Goal: Task Accomplishment & Management: Complete application form

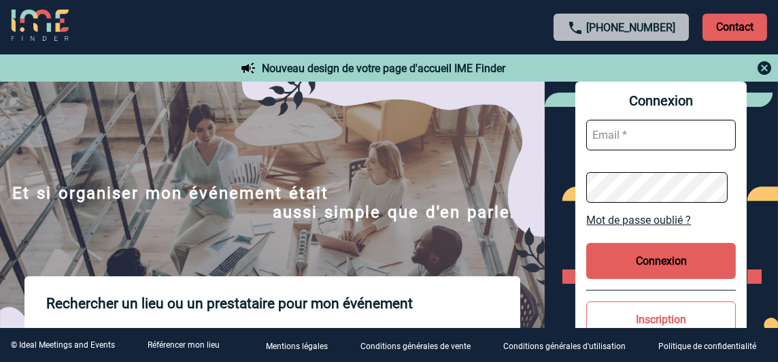
type input "ana-cristina.de-sa@insead.edu"
click at [678, 255] on button "Connexion" at bounding box center [661, 261] width 150 height 36
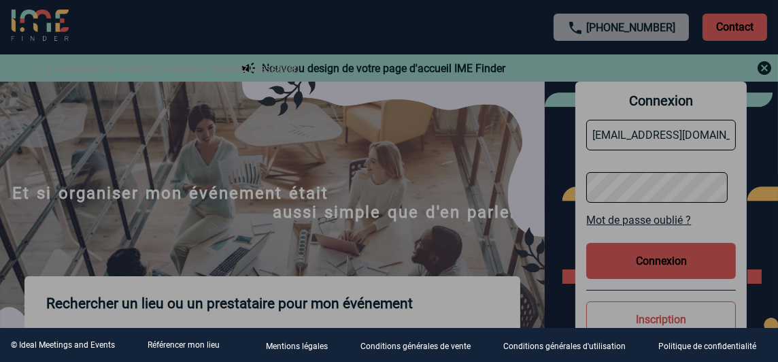
click at [667, 263] on div at bounding box center [389, 181] width 778 height 362
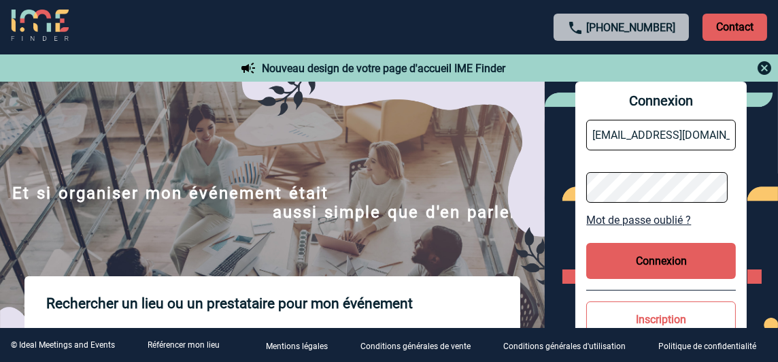
click at [583, 192] on div "Connexion ana-cristina.de-sa@insead.edu Mot de passe oublié ? Connexion Inscrip…" at bounding box center [660, 241] width 171 height 319
click at [564, 318] on div "Connexion ana-cristina.de-sa@insead.edu Mot de passe oublié ? Connexion Inscrip…" at bounding box center [660, 241] width 233 height 319
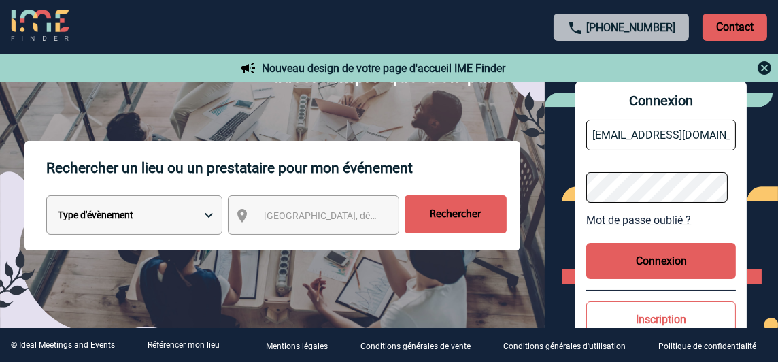
click at [639, 259] on button "Connexion" at bounding box center [661, 261] width 150 height 36
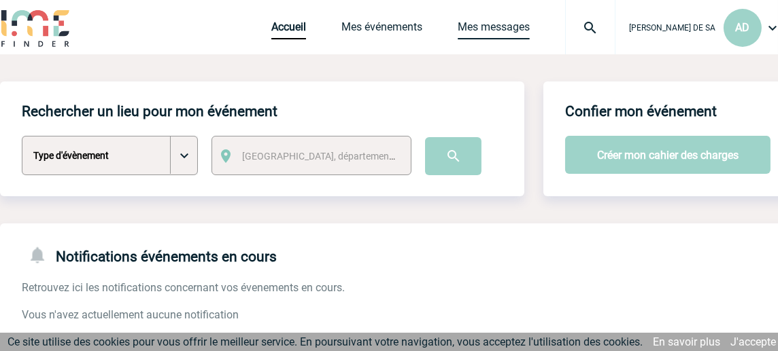
click at [527, 27] on link "Mes messages" at bounding box center [493, 29] width 72 height 19
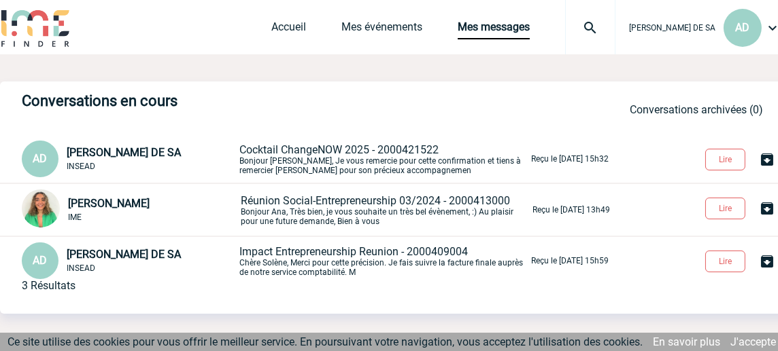
click at [415, 153] on span "Cocktail ChangeNOW 2025 - 2000421522" at bounding box center [338, 149] width 199 height 13
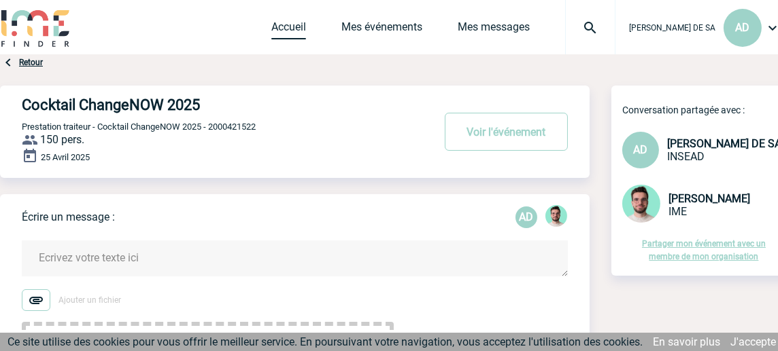
click at [298, 23] on link "Accueil" at bounding box center [288, 29] width 35 height 19
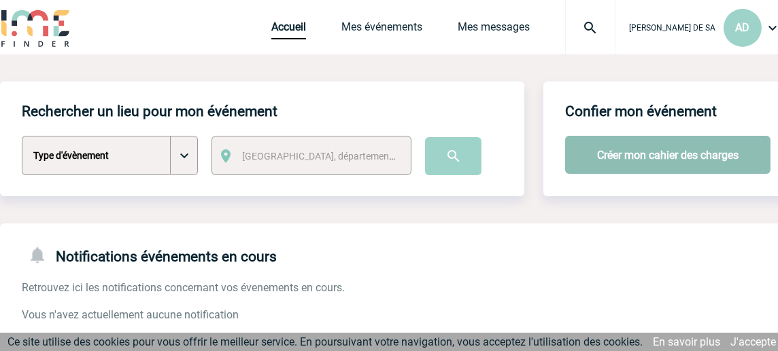
click at [668, 154] on button "Créer mon cahier des charges" at bounding box center [667, 155] width 205 height 38
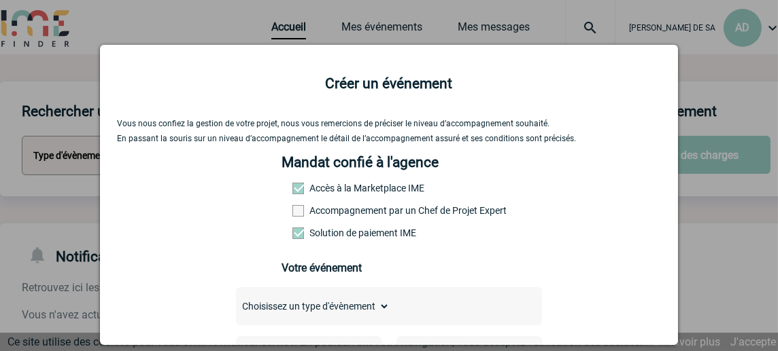
click at [294, 209] on span at bounding box center [298, 211] width 12 height 12
click at [0, 0] on input "Accompagnement par un Chef de Projet Expert" at bounding box center [0, 0] width 0 height 0
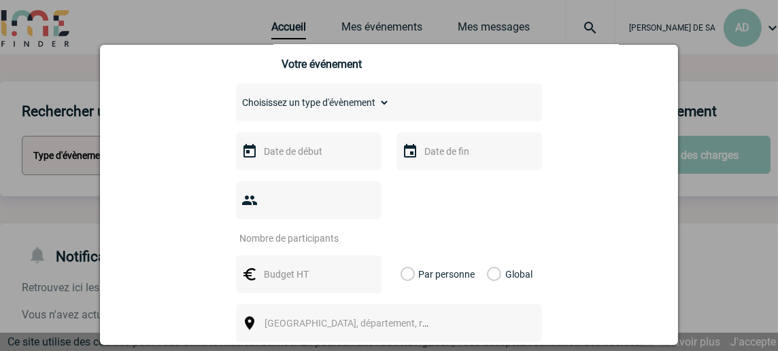
click at [365, 90] on div "Choisissez un type d'évènement Séminaire avec nuitée Séminaire sans nuitée Repa…" at bounding box center [389, 103] width 306 height 38
click at [359, 99] on select "Choisissez un type d'évènement Séminaire avec nuitée Séminaire sans nuitée Repa…" at bounding box center [313, 102] width 154 height 19
select select "5"
click at [236, 99] on select "Choisissez un type d'évènement Séminaire avec nuitée Séminaire sans nuitée Repa…" at bounding box center [313, 102] width 154 height 19
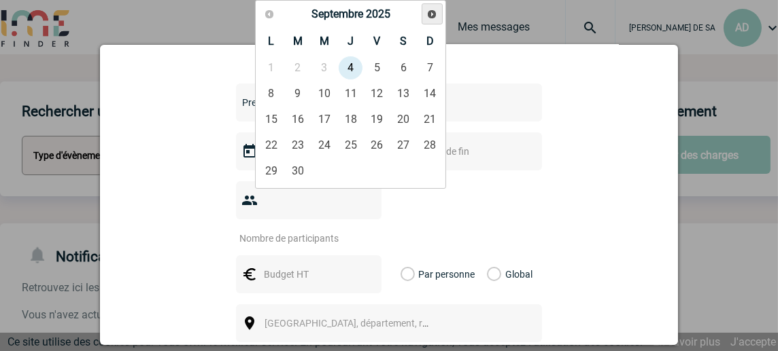
click at [434, 9] on span "Suivant" at bounding box center [431, 14] width 11 height 11
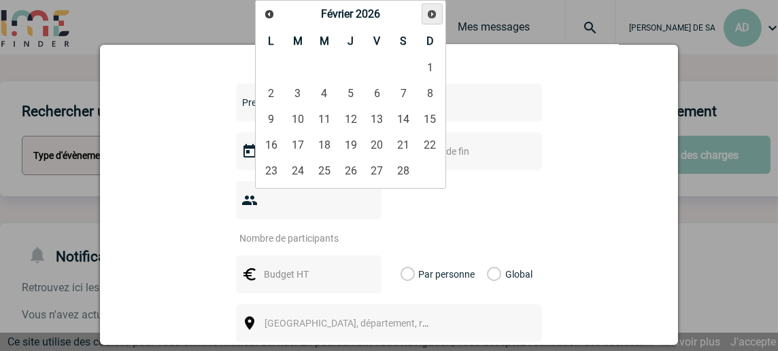
click at [434, 9] on span "Suivant" at bounding box center [431, 14] width 11 height 11
click at [294, 194] on link "31" at bounding box center [297, 197] width 25 height 24
type input "31-03-2026"
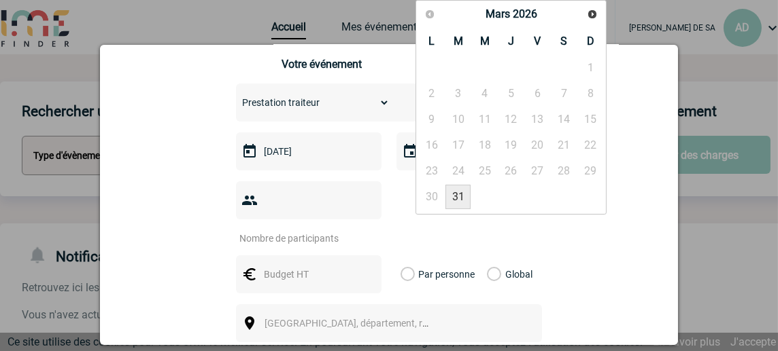
click at [460, 195] on link "31" at bounding box center [457, 197] width 25 height 24
type input "31-03-2026"
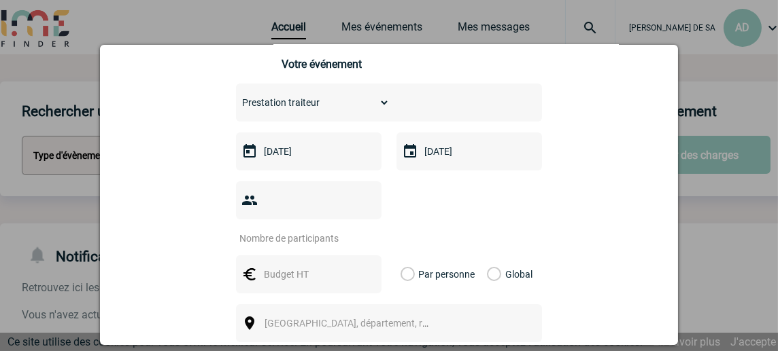
click at [332, 230] on input "number" at bounding box center [300, 239] width 128 height 18
type input "150"
click at [298, 266] on input "text" at bounding box center [307, 275] width 94 height 18
type input "12000"
click at [504, 226] on div "Choisissez un type d'évènement Séminaire avec nuitée Séminaire sans nuitée Repa…" at bounding box center [389, 274] width 306 height 381
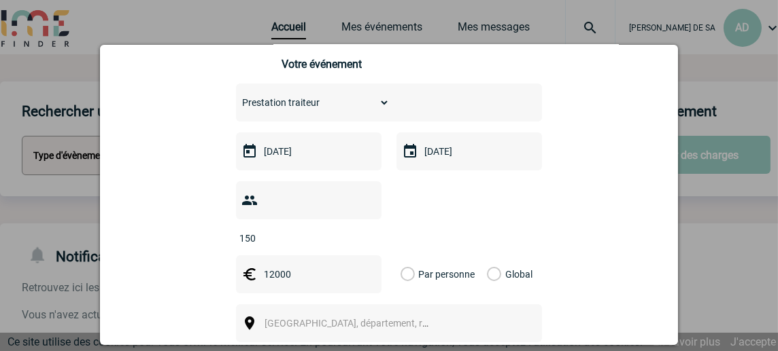
click at [493, 258] on label "Global" at bounding box center [491, 275] width 9 height 38
click at [0, 0] on input "Global" at bounding box center [0, 0] width 0 height 0
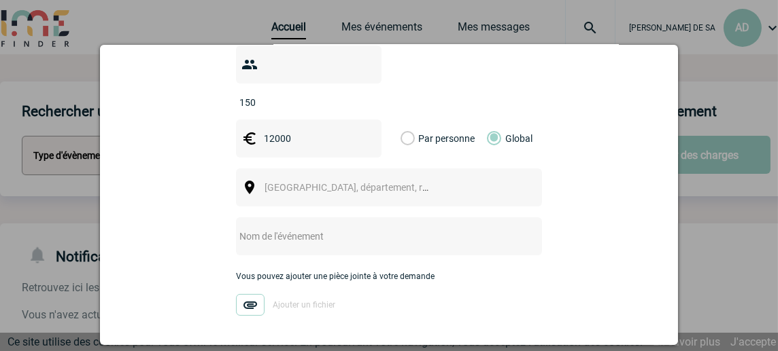
click at [335, 182] on span "Ville, département, région..." at bounding box center [358, 187] width 189 height 11
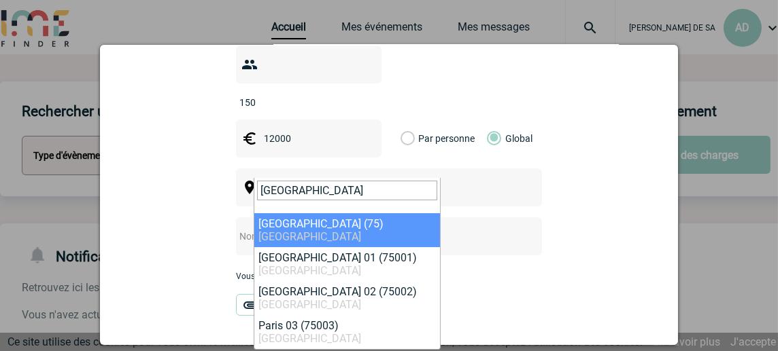
type input "PARIS"
select select "3"
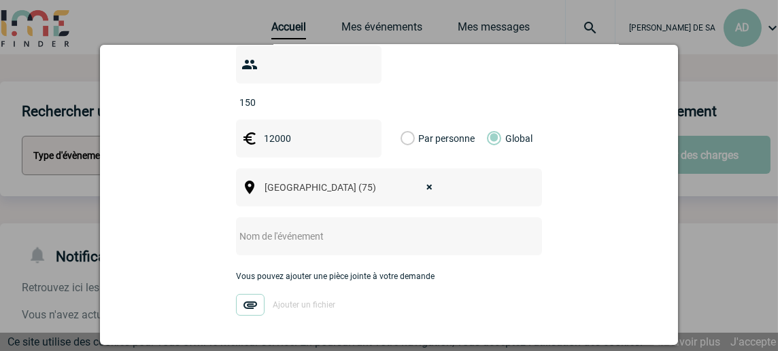
click at [326, 228] on input "text" at bounding box center [371, 237] width 270 height 18
type input "Cocktail ChangeNOW 2026"
click at [501, 249] on div "Choisissez un type d'évènement Séminaire avec nuitée Séminaire sans nuitée Repa…" at bounding box center [389, 138] width 306 height 381
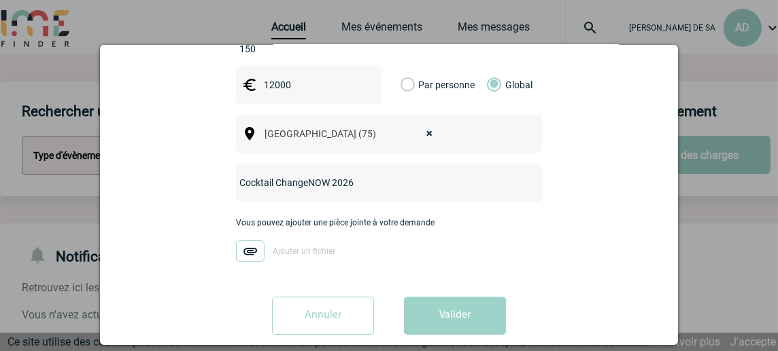
click at [480, 256] on div "Vous nous confiez la gestion de votre projet, nous vous remercions de préciser …" at bounding box center [389, 35] width 544 height 620
click at [430, 260] on div "Vous nous confiez la gestion de votre projet, nous vous remercions de préciser …" at bounding box center [389, 35] width 544 height 620
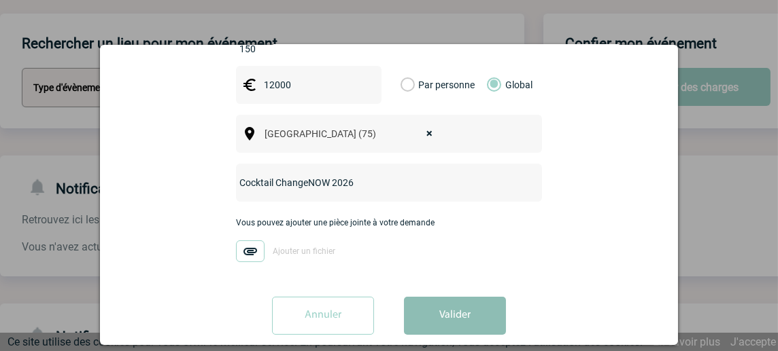
click at [457, 297] on button "Valider" at bounding box center [455, 316] width 102 height 38
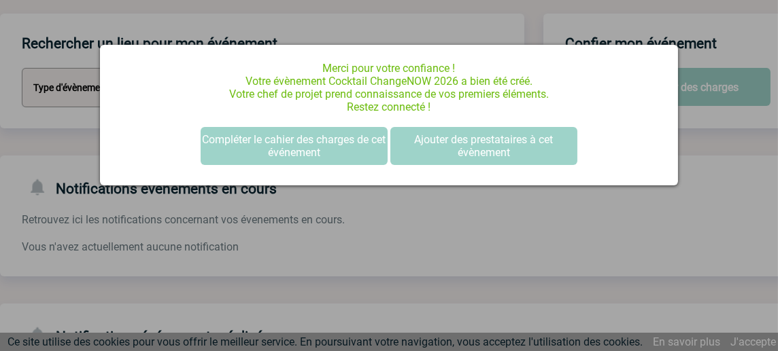
scroll to position [0, 0]
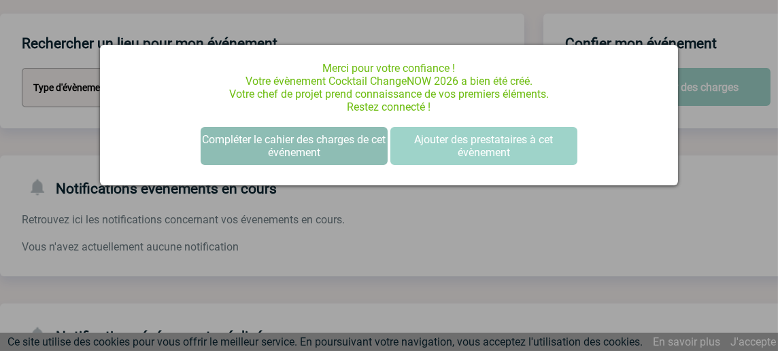
click at [354, 152] on button "Compléter le cahier des charges de cet événement" at bounding box center [294, 146] width 187 height 38
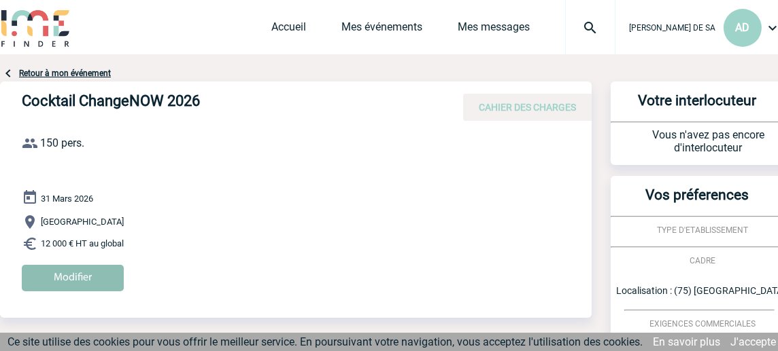
click at [52, 271] on input "Modifier" at bounding box center [73, 278] width 102 height 27
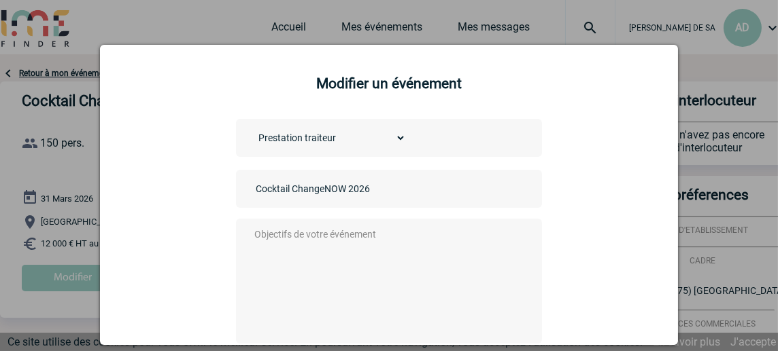
click at [385, 239] on textarea at bounding box center [386, 280] width 269 height 109
type textarea "b"
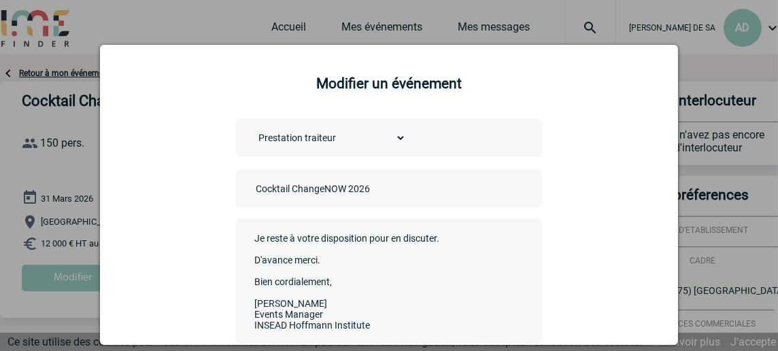
scroll to position [203, 0]
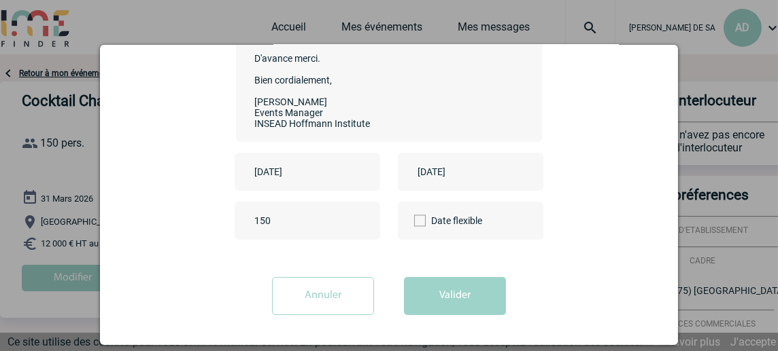
type textarea "Bonjour, dans le cadre du partenariat avec INSEAD, nous souhaiterions explorer …"
click at [463, 266] on form "Choisissez un type d'évènement Séminaire avec nuitée Séminaire sans nuitée Repa…" at bounding box center [389, 121] width 544 height 409
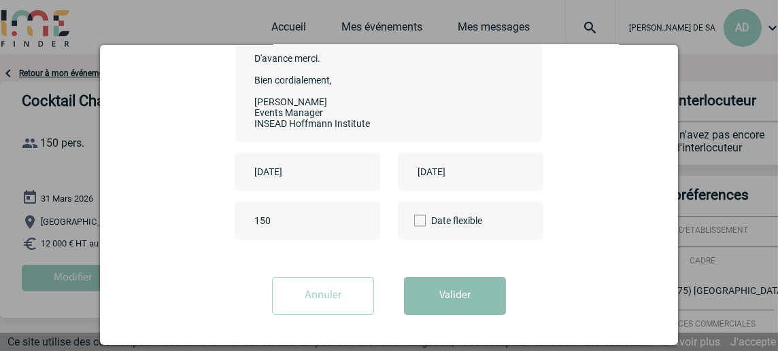
click at [457, 289] on button "Valider" at bounding box center [455, 296] width 102 height 38
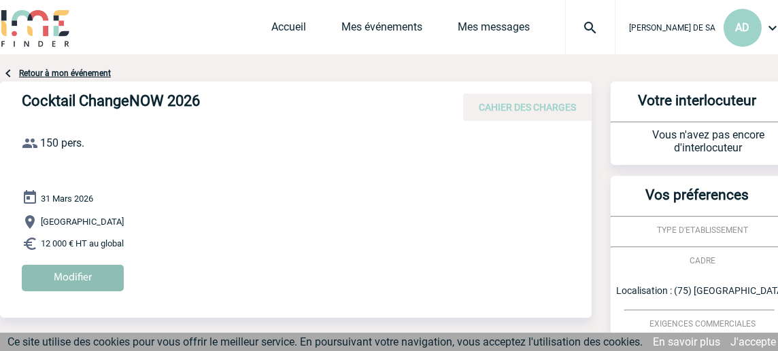
click at [102, 282] on input "Modifier" at bounding box center [73, 278] width 102 height 27
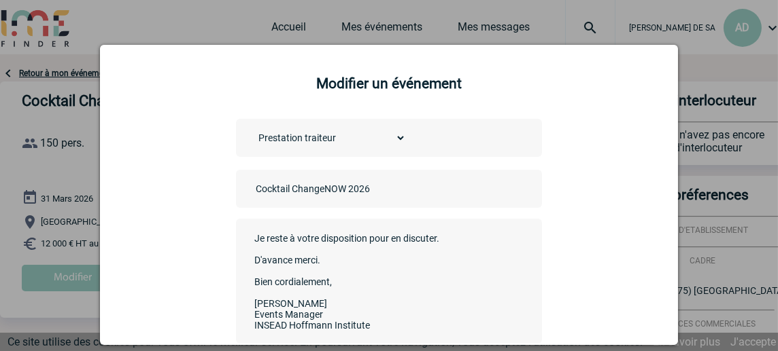
scroll to position [118, 0]
click at [216, 37] on div at bounding box center [389, 175] width 778 height 351
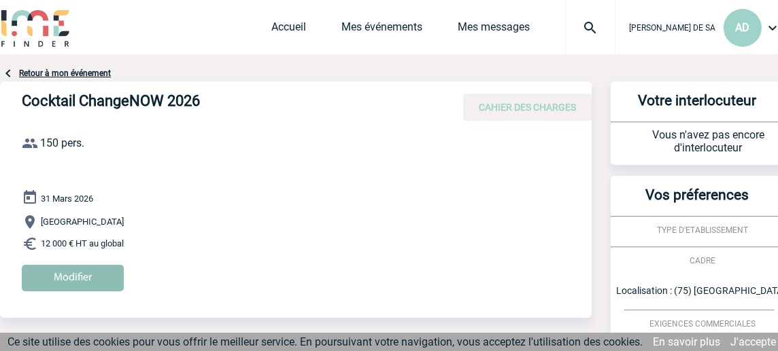
click at [77, 277] on input "Modifier" at bounding box center [73, 278] width 102 height 27
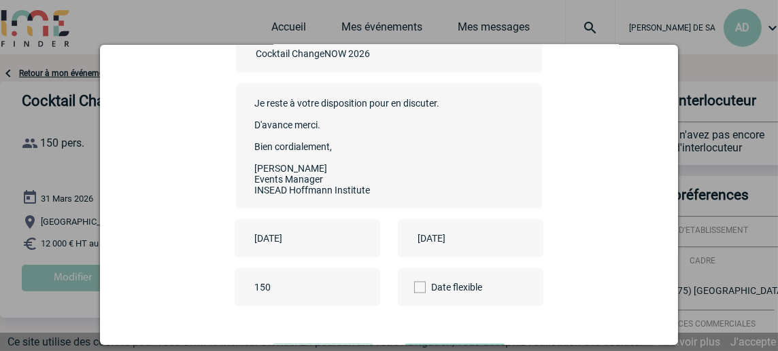
scroll to position [68, 0]
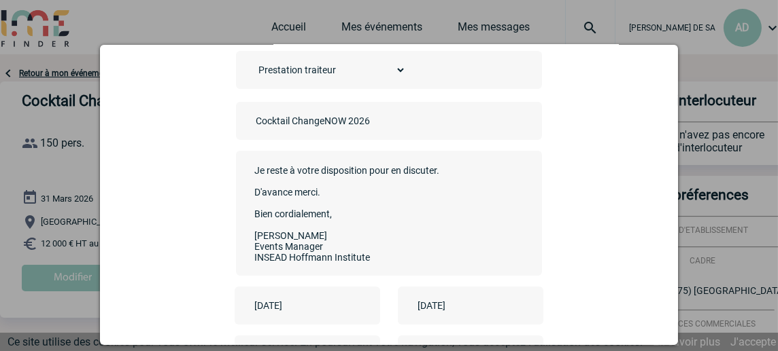
click at [414, 263] on textarea "Bonjour, dans le cadre du partenariat avec INSEAD, nous souhaiterions explorer …" at bounding box center [386, 212] width 269 height 109
click at [440, 164] on textarea "Bonjour, dans le cadre du partenariat avec INSEAD, nous souhaiterions explorer …" at bounding box center [386, 212] width 269 height 109
click at [484, 163] on textarea "Bonjour, dans le cadre du partenariat avec INSEAD, nous souhaiterions explorer …" at bounding box center [386, 212] width 269 height 109
click at [339, 190] on textarea "Bonjour, dans le cadre du partenariat avec INSEAD, nous souhaiterions explorer …" at bounding box center [386, 212] width 269 height 109
click at [334, 168] on textarea "Bonjour, dans le cadre du partenariat avec INSEAD, nous souhaiterions explorer …" at bounding box center [386, 212] width 269 height 109
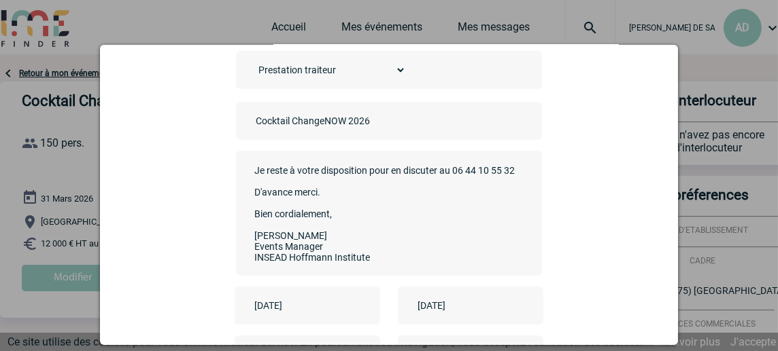
click at [317, 175] on textarea "Bonjour, dans le cadre du partenariat avec INSEAD, nous souhaiterions explorer …" at bounding box center [386, 212] width 269 height 109
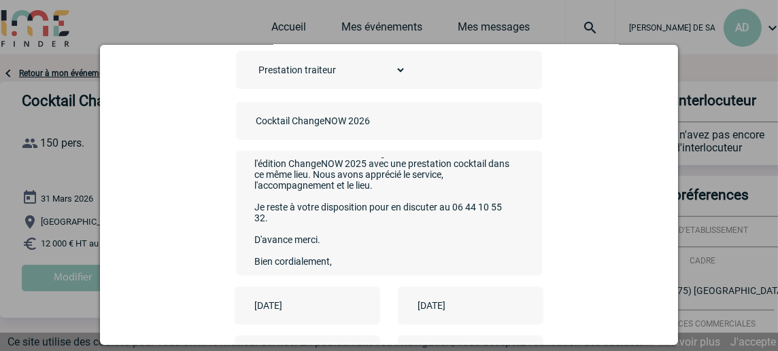
click at [414, 198] on textarea "Bonjour, dans le cadre du partenariat avec INSEAD, nous souhaiterions explorer …" at bounding box center [386, 212] width 269 height 109
click at [414, 190] on textarea "Bonjour, dans le cadre du partenariat avec INSEAD, nous souhaiterions explorer …" at bounding box center [386, 212] width 269 height 109
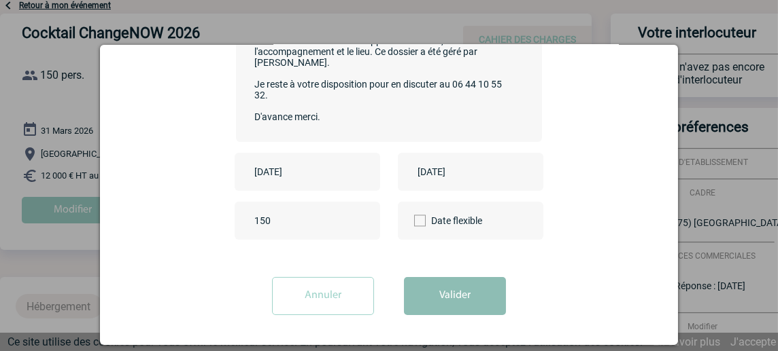
type textarea "Bonjour, dans le cadre du partenariat avec INSEAD, nous souhaiterions explorer …"
click at [445, 298] on button "Valider" at bounding box center [455, 296] width 102 height 38
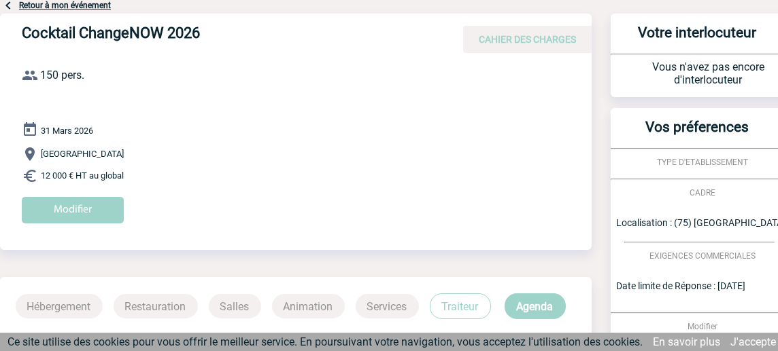
scroll to position [0, 0]
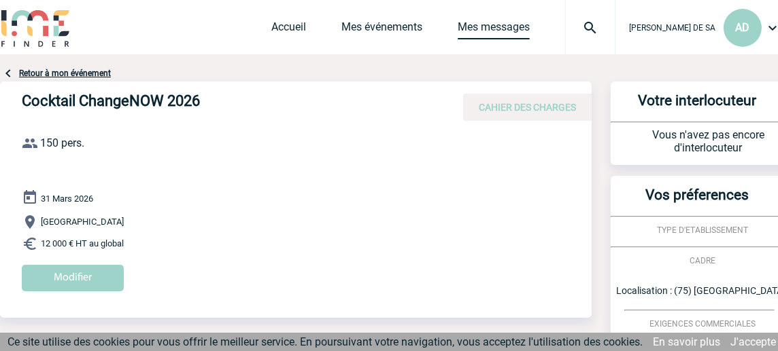
click at [513, 25] on link "Mes messages" at bounding box center [493, 29] width 72 height 19
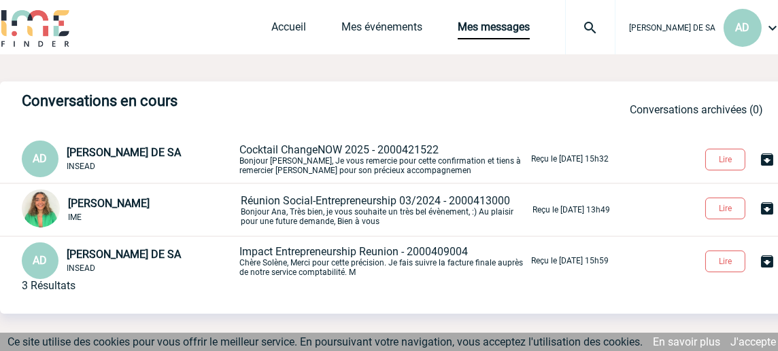
click at [384, 159] on p "Cocktail ChangeNOW 2025 - 2000421522 Bonjour [PERSON_NAME], Je vous remercie po…" at bounding box center [383, 159] width 289 height 32
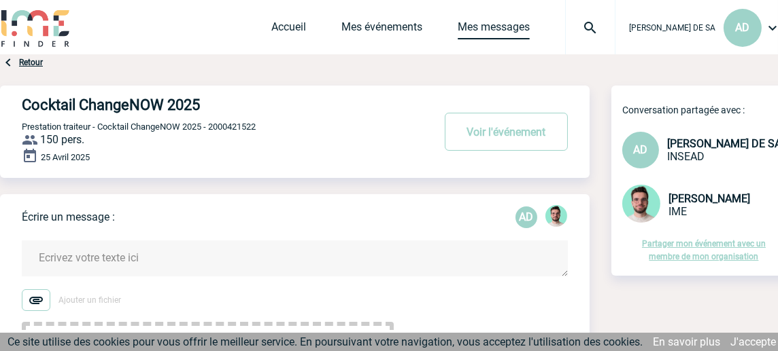
click at [512, 23] on link "Mes messages" at bounding box center [493, 29] width 72 height 19
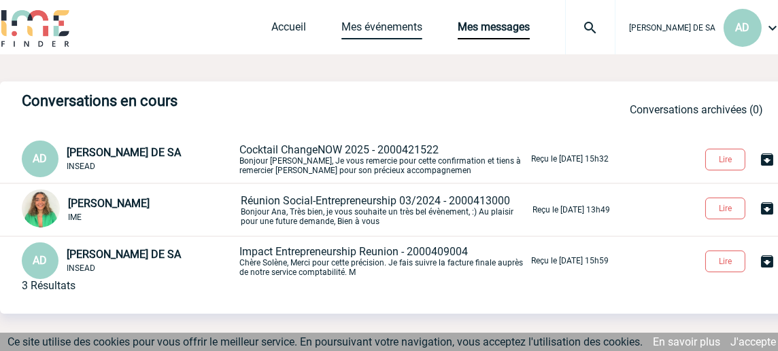
click at [407, 28] on link "Mes événements" at bounding box center [381, 29] width 81 height 19
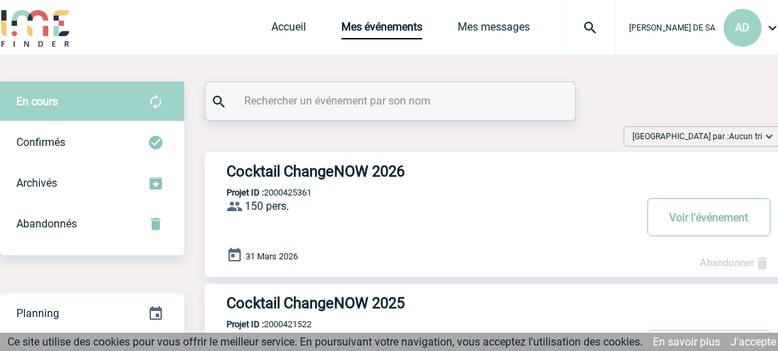
click at [708, 222] on button "Voir l'événement" at bounding box center [708, 217] width 123 height 38
